Goal: Task Accomplishment & Management: Use online tool/utility

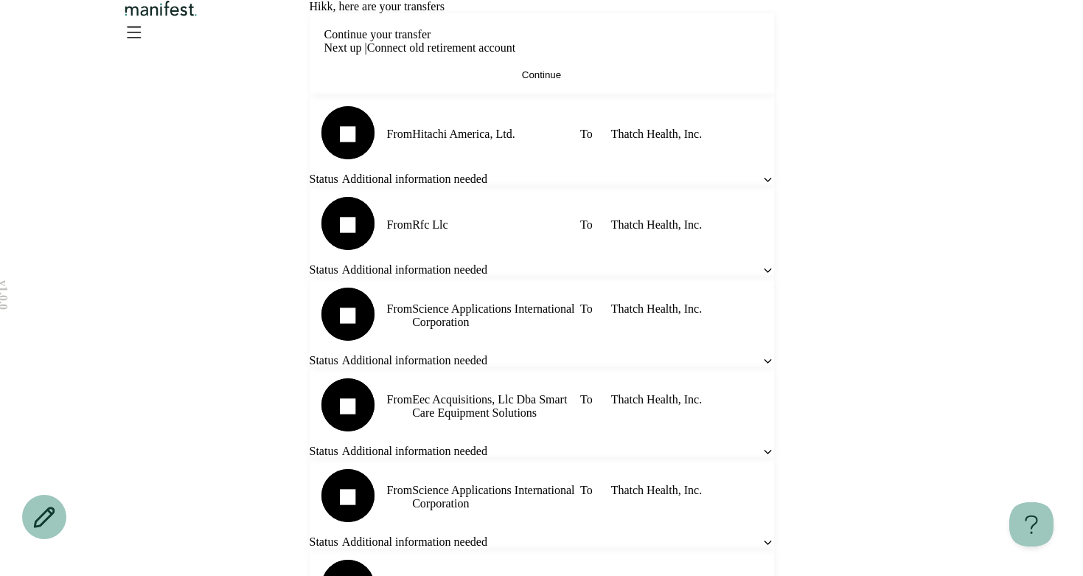
click at [141, 37] on icon "Open menu" at bounding box center [134, 32] width 13 height 10
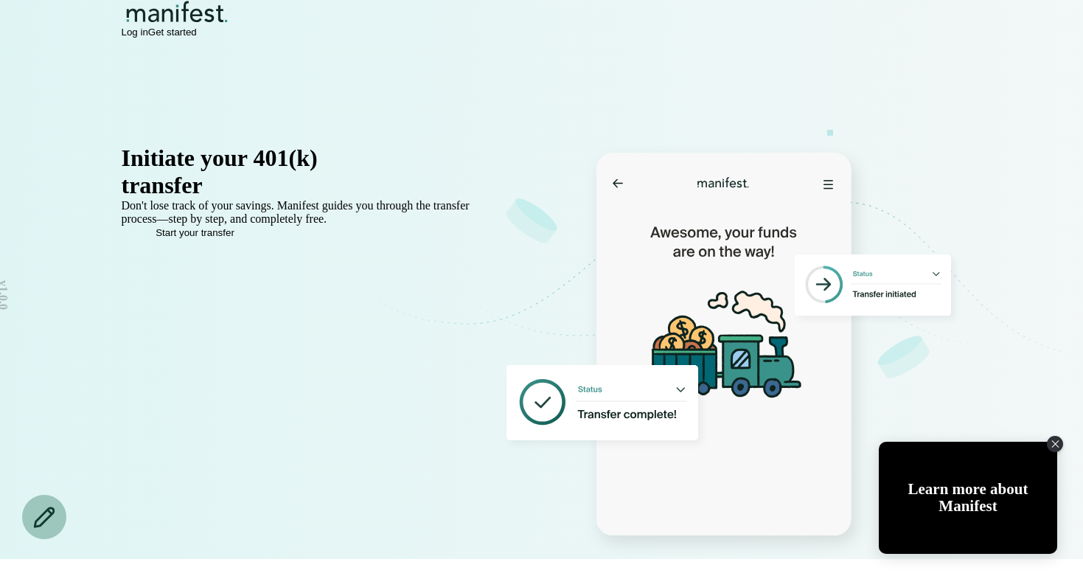
click at [148, 38] on span "Log in" at bounding box center [135, 32] width 27 height 11
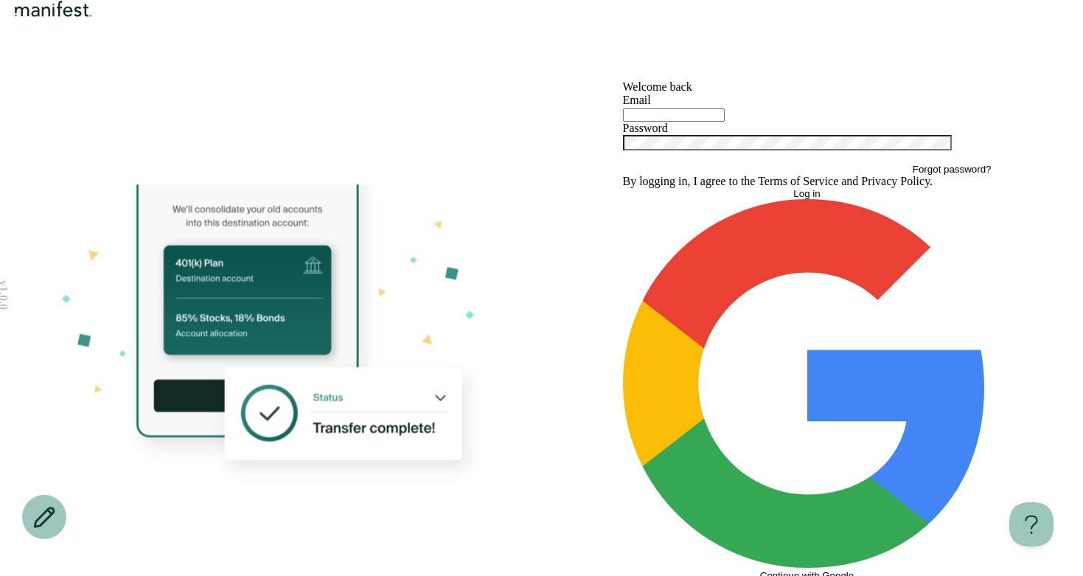
click at [667, 122] on input "text" at bounding box center [674, 114] width 102 height 13
type input "*"
type input "**********"
click at [783, 199] on button "Log in" at bounding box center [807, 193] width 369 height 11
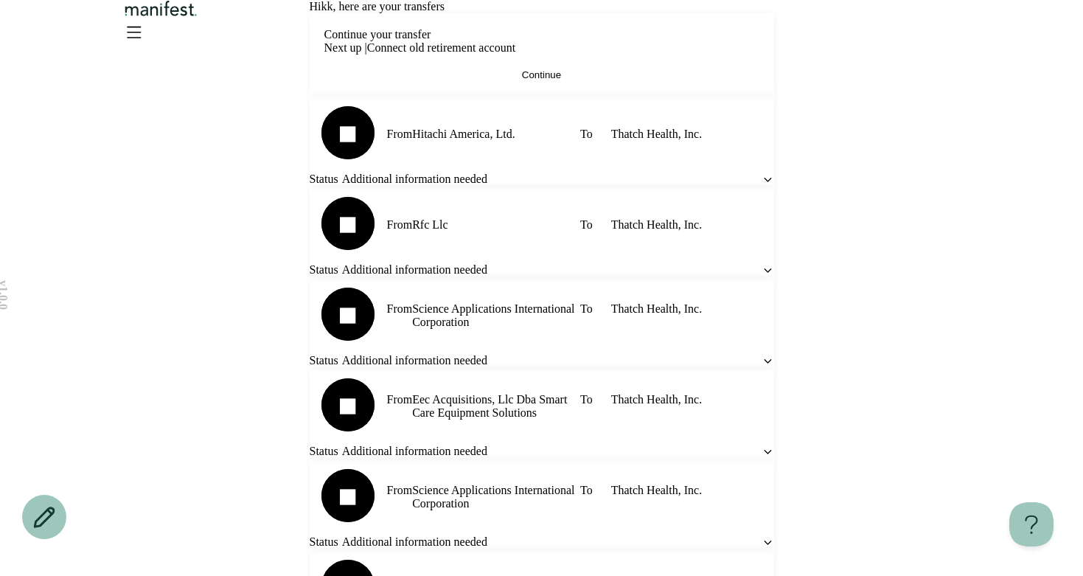
click at [574, 80] on button "Continue" at bounding box center [541, 74] width 435 height 11
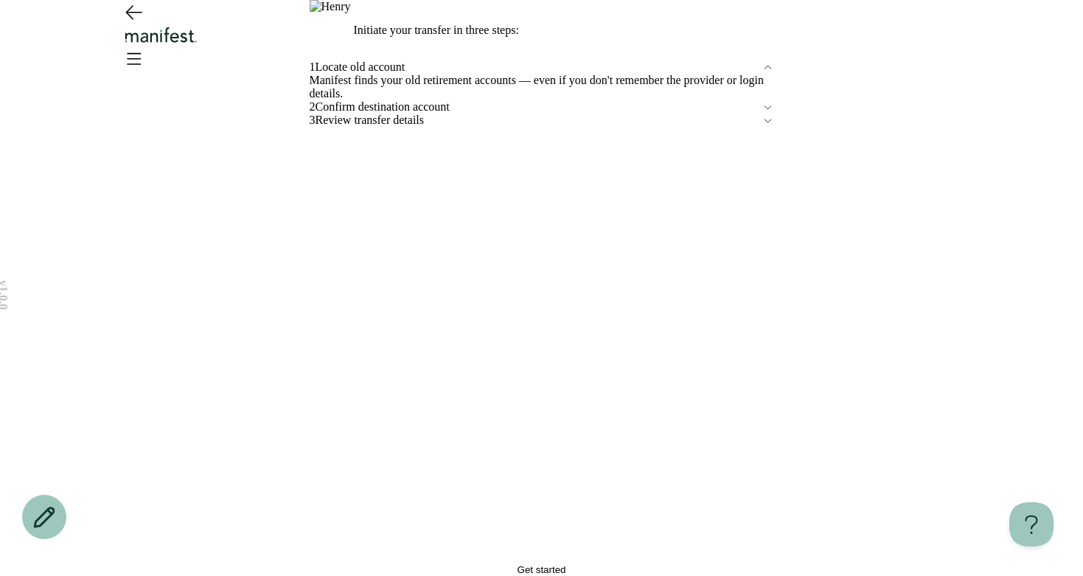
click at [431, 114] on div "2 Confirm destination account" at bounding box center [542, 106] width 464 height 13
click at [421, 114] on span "Confirm destination account" at bounding box center [539, 106] width 446 height 13
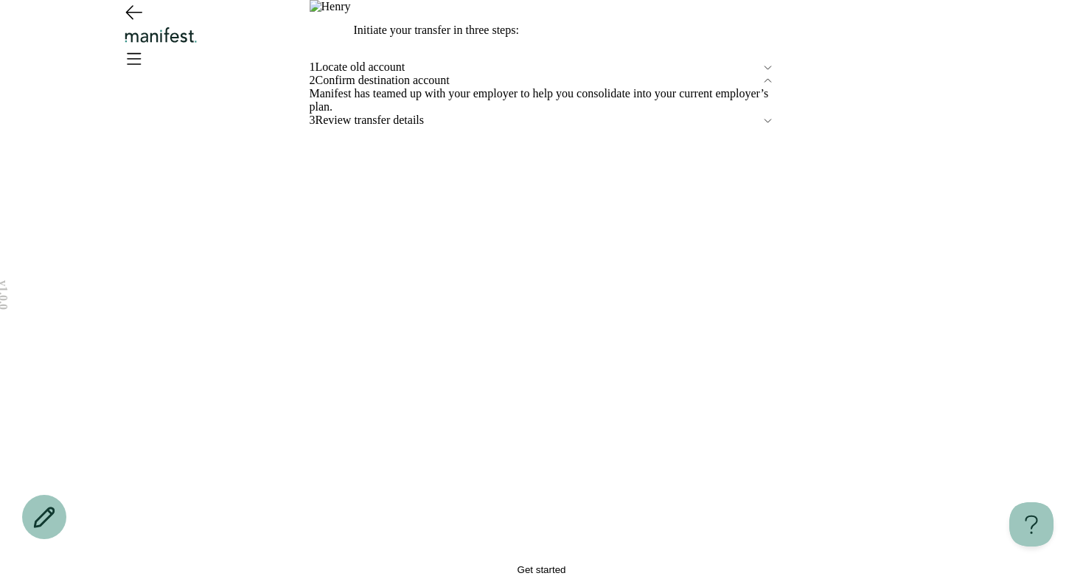
click at [374, 74] on span "Locate old account" at bounding box center [539, 66] width 446 height 13
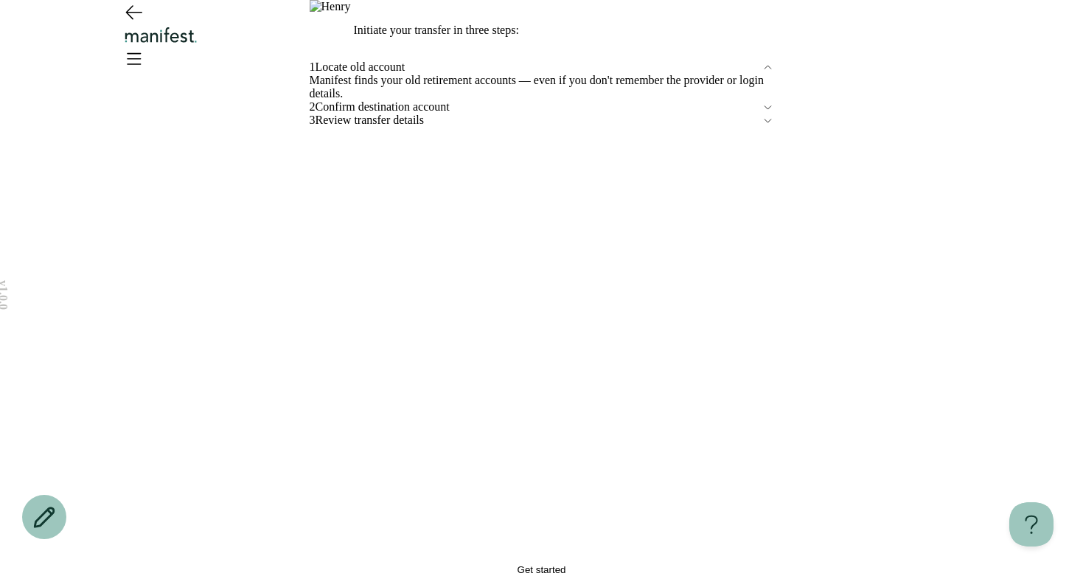
click at [380, 74] on span "Locate old account" at bounding box center [539, 66] width 446 height 13
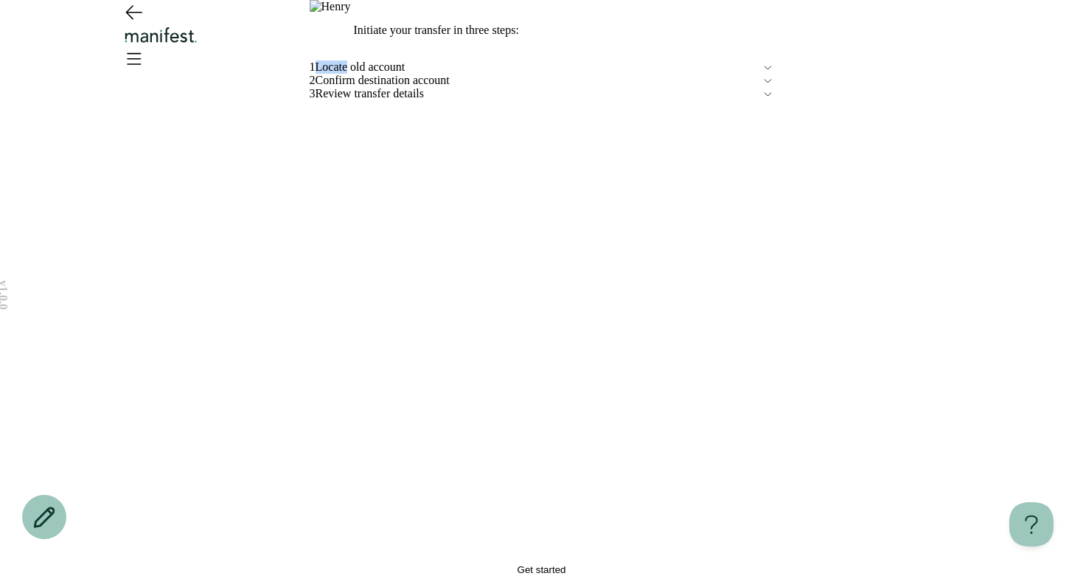
click at [380, 74] on span "Locate old account" at bounding box center [539, 66] width 446 height 13
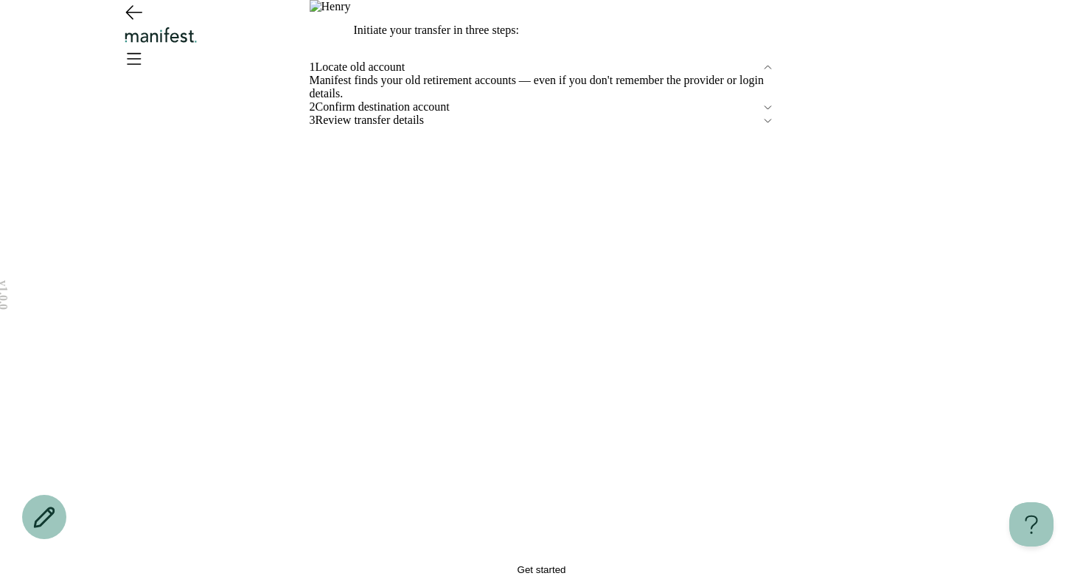
click at [371, 114] on span "Confirm destination account" at bounding box center [539, 106] width 446 height 13
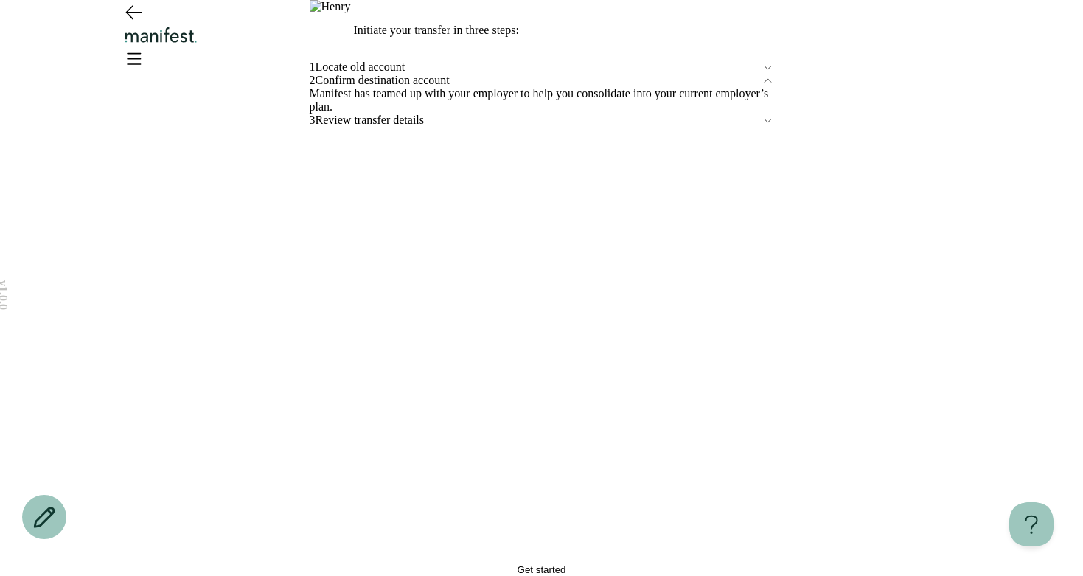
click at [366, 87] on span "Confirm destination account" at bounding box center [539, 80] width 446 height 13
click at [430, 393] on div "1 Locate old account 2 Confirm destination account 3 Review transfer details" at bounding box center [542, 311] width 464 height 502
click at [414, 74] on span "Locate old account" at bounding box center [539, 66] width 446 height 13
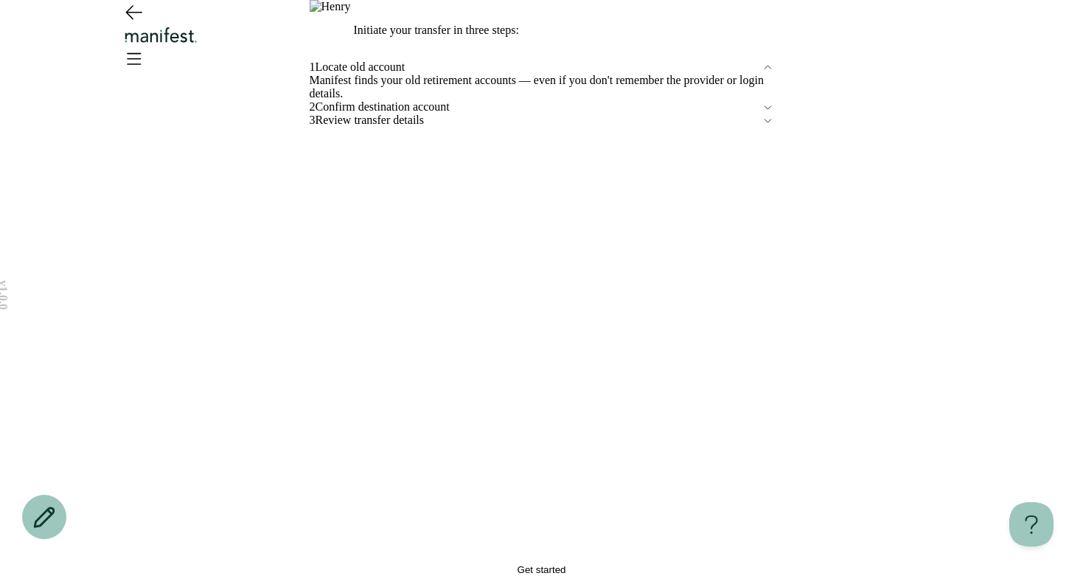
click at [460, 564] on button "Get started" at bounding box center [542, 569] width 464 height 11
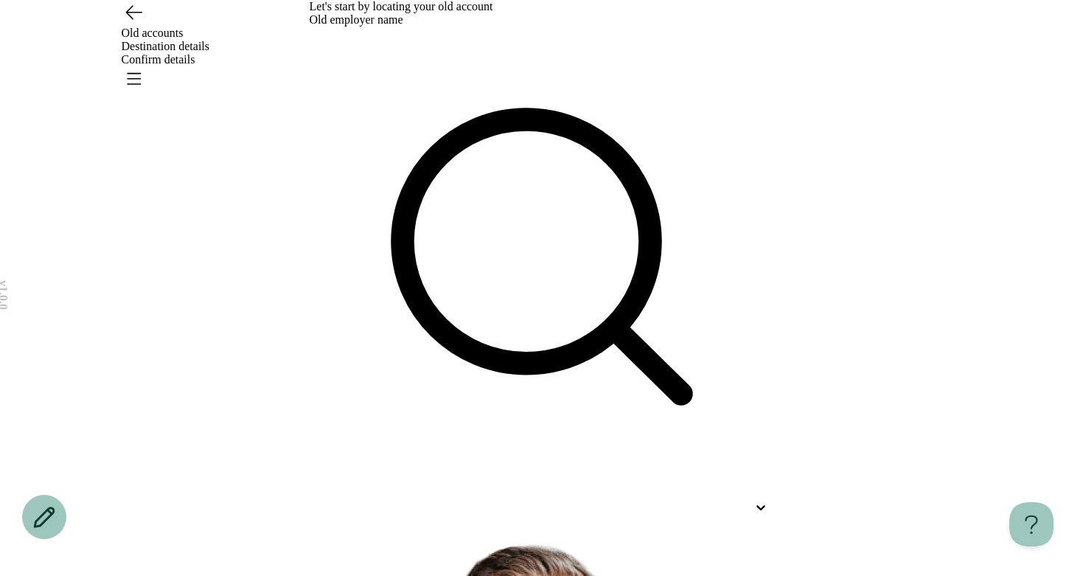
click at [386, 501] on div at bounding box center [529, 507] width 438 height 13
click at [366, 302] on div "Let's start by locating your old account Old employer name Use Up and Down to c…" at bounding box center [542, 496] width 464 height 992
click at [366, 302] on div "Let's start by locating your old account Old employer name It's common to lose …" at bounding box center [542, 496] width 464 height 992
